Goal: Information Seeking & Learning: Learn about a topic

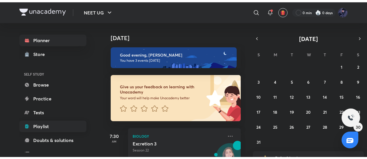
scroll to position [101, 0]
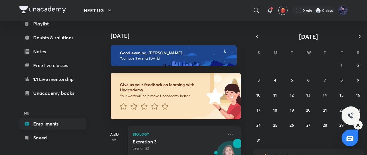
click at [46, 125] on link "Enrollments" at bounding box center [52, 124] width 67 height 12
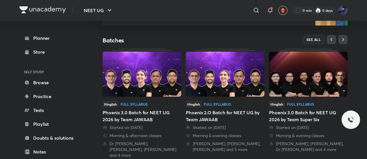
scroll to position [105, 0]
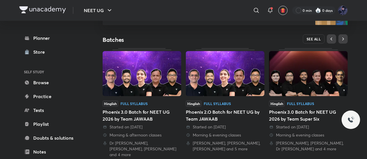
click at [315, 37] on span "SEE ALL" at bounding box center [314, 39] width 14 height 4
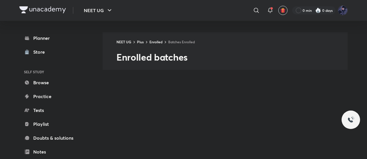
click at [351, 129] on div at bounding box center [351, 120] width 19 height 19
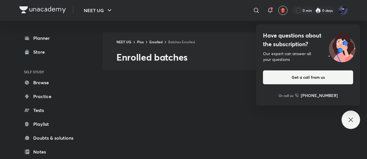
click at [343, 116] on div "Have questions about the subscription? Our expert can answer all your questions…" at bounding box center [351, 120] width 19 height 19
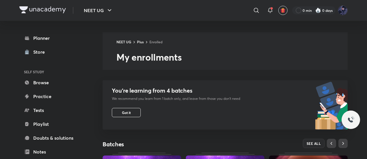
scroll to position [91, 0]
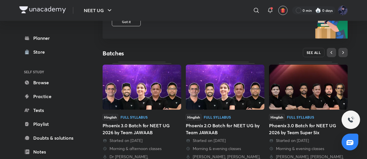
click at [315, 55] on span "SEE ALL" at bounding box center [314, 53] width 14 height 4
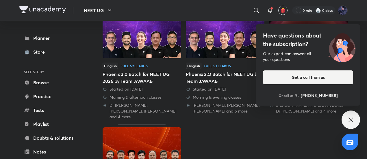
scroll to position [66, 0]
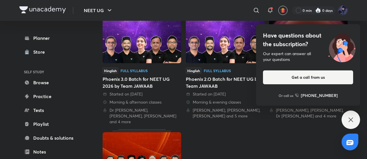
click at [352, 119] on icon at bounding box center [350, 119] width 7 height 7
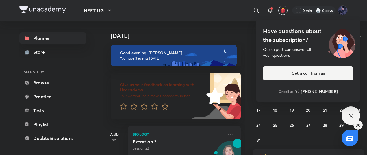
click at [348, 123] on div "Have questions about the subscription? Our expert can answer all your questions…" at bounding box center [351, 115] width 19 height 19
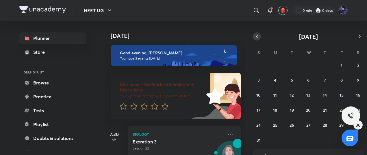
click at [255, 34] on icon "button" at bounding box center [257, 36] width 5 height 5
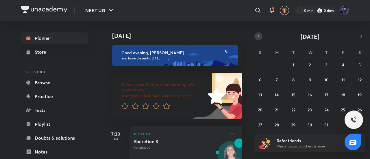
click at [255, 34] on button "button" at bounding box center [258, 36] width 8 height 8
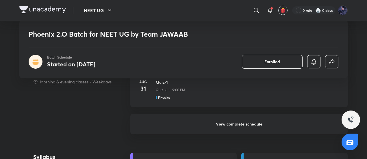
scroll to position [607, 0]
click at [183, 121] on h6 "View complete schedule" at bounding box center [238, 124] width 217 height 20
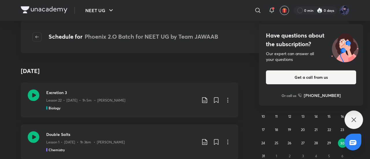
click at [350, 123] on div "Have questions about the subscription? Our expert can answer all your questions…" at bounding box center [354, 120] width 19 height 19
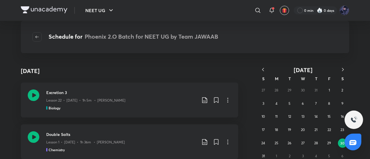
click at [266, 67] on button "button" at bounding box center [263, 69] width 13 height 7
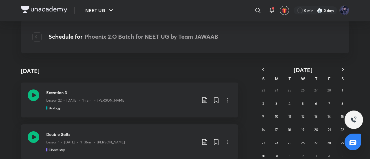
click at [343, 68] on icon "button" at bounding box center [343, 70] width 6 height 6
click at [302, 129] on abbr "21" at bounding box center [303, 130] width 3 height 4
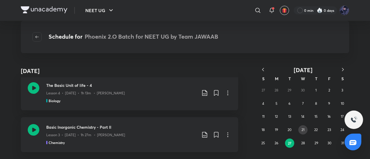
scroll to position [678, 0]
click at [304, 143] on abbr "28" at bounding box center [303, 143] width 4 height 4
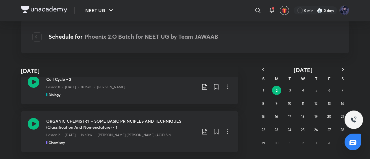
scroll to position [664, 0]
click at [289, 95] on button "3" at bounding box center [289, 90] width 9 height 9
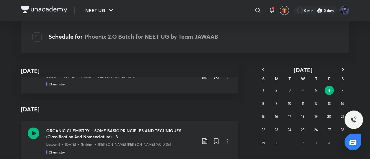
scroll to position [574, 0]
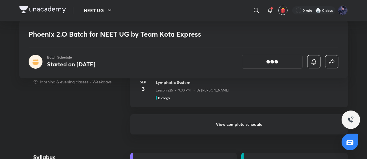
scroll to position [470, 0]
click at [219, 119] on h6 "View complete schedule" at bounding box center [238, 123] width 217 height 20
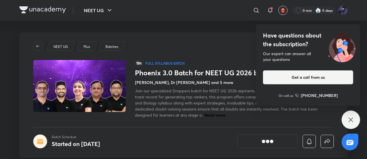
click at [347, 119] on icon at bounding box center [350, 119] width 7 height 7
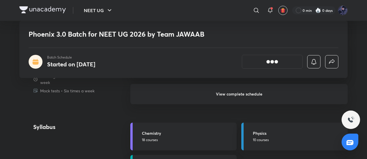
scroll to position [583, 0]
click at [241, 102] on h6 "View complete schedule" at bounding box center [238, 94] width 217 height 20
click at [236, 94] on h6 "View complete schedule" at bounding box center [238, 94] width 217 height 20
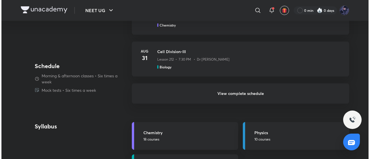
scroll to position [0, 0]
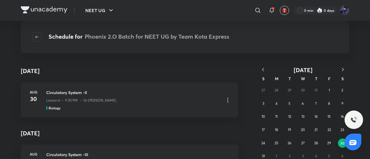
click at [262, 68] on icon "button" at bounding box center [263, 70] width 6 height 6
click at [293, 139] on div "27 28 29 30 1 2 3 4 5 6 7 8 9 10 11 12 13 14 15 16 17 18 19 20 21 22 23 24 25 2…" at bounding box center [303, 117] width 93 height 66
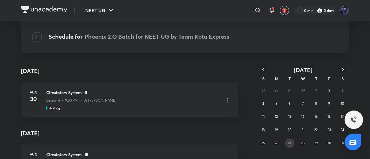
click at [293, 140] on button "27" at bounding box center [289, 143] width 9 height 9
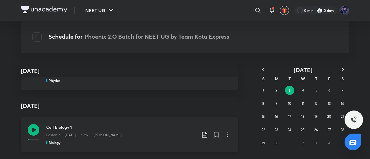
scroll to position [637, 0]
click at [308, 91] on button "4" at bounding box center [302, 90] width 9 height 9
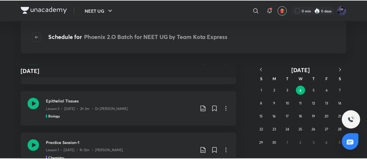
scroll to position [117, 0]
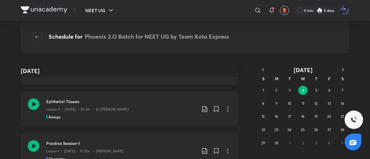
click at [227, 107] on icon at bounding box center [227, 109] width 7 height 7
drag, startPoint x: 208, startPoint y: 122, endPoint x: 187, endPoint y: 122, distance: 21.1
click at [187, 122] on p "Go to course page" at bounding box center [184, 124] width 34 height 6
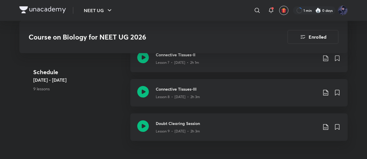
scroll to position [561, 0]
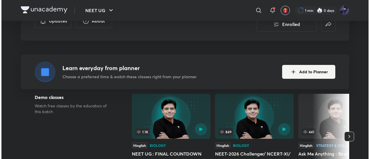
scroll to position [0, 0]
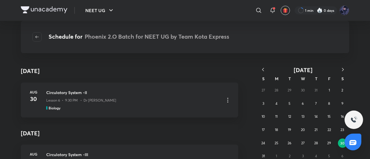
click at [356, 53] on div "NEET UG ​ 1 min 0 days Schedule for Phoenix 2.O Batch for NEET UG by Team Kota …" at bounding box center [185, 79] width 370 height 159
click at [264, 69] on icon "button" at bounding box center [263, 70] width 6 height 6
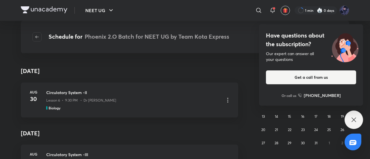
click at [264, 69] on div "NEET UG ​ 1 min 0 days Schedule for Phoenix 2.O Batch for NEET UG by Team Kota …" at bounding box center [185, 79] width 370 height 159
click at [349, 122] on div "Have questions about the subscription? Our expert can answer all your questions…" at bounding box center [354, 120] width 19 height 19
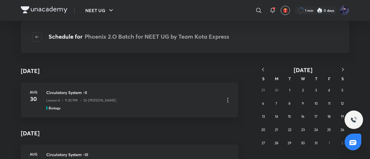
click at [264, 71] on icon "button" at bounding box center [263, 69] width 2 height 3
click at [309, 91] on div "1 2 3 4 5 6 7 8 9 10 11 12 13 14 15 16 17 18 19 20 21 22 23 24 25 26 27 28 29 3…" at bounding box center [303, 117] width 93 height 66
click at [305, 90] on button "4" at bounding box center [302, 90] width 9 height 9
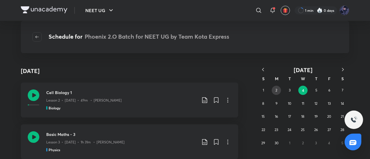
click at [279, 92] on button "2" at bounding box center [276, 90] width 9 height 9
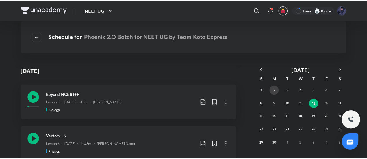
scroll to position [1959, 0]
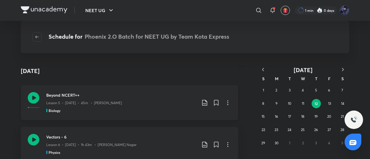
click at [225, 104] on icon at bounding box center [227, 102] width 7 height 7
click at [204, 116] on li "Go to course page" at bounding box center [195, 117] width 66 height 11
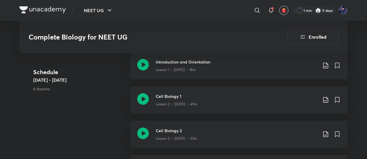
scroll to position [337, 0]
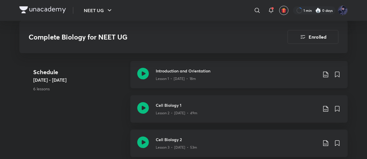
click at [143, 72] on icon at bounding box center [143, 74] width 12 height 12
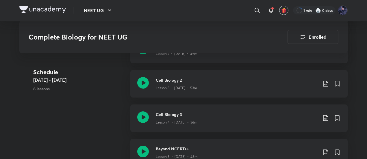
scroll to position [464, 0]
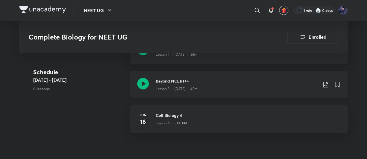
click at [151, 80] on div "Beyond NCERT++ Lesson 5 • Jun 12 • 45m" at bounding box center [238, 84] width 217 height 27
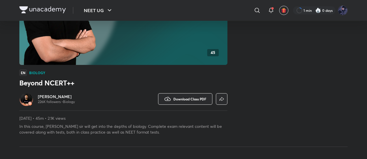
scroll to position [113, 0]
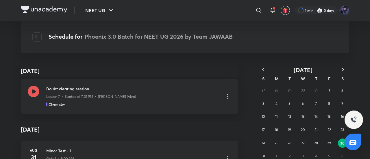
scroll to position [86, 0]
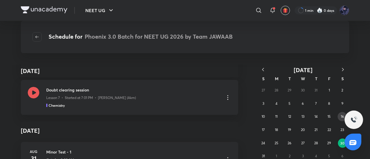
click at [339, 114] on button "16" at bounding box center [342, 116] width 9 height 9
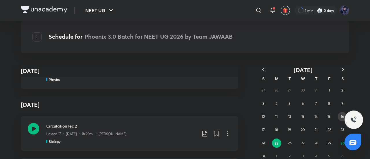
scroll to position [612, 0]
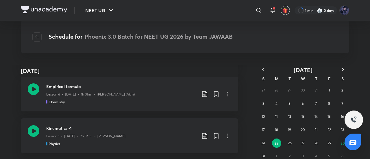
click at [261, 68] on icon "button" at bounding box center [263, 70] width 6 height 6
click at [300, 115] on button "16" at bounding box center [302, 116] width 9 height 9
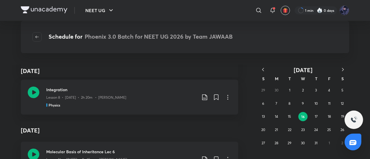
scroll to position [2385, 0]
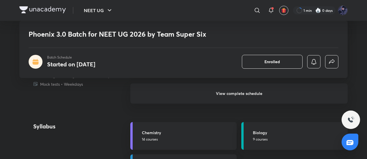
scroll to position [583, 0]
click at [226, 95] on h6 "View complete schedule" at bounding box center [238, 94] width 217 height 20
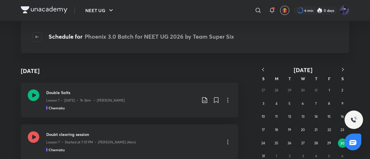
click at [263, 71] on icon "button" at bounding box center [263, 70] width 6 height 6
click at [300, 119] on button "16" at bounding box center [302, 116] width 9 height 9
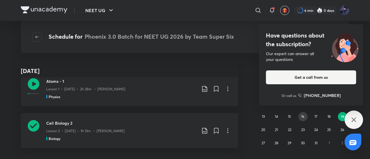
scroll to position [267, 0]
click at [35, 129] on icon at bounding box center [34, 127] width 12 height 12
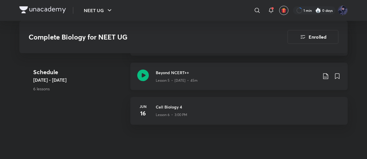
scroll to position [472, 0]
